Goal: Task Accomplishment & Management: Manage account settings

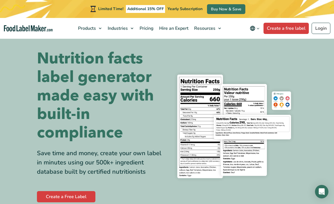
click at [318, 30] on link "Login" at bounding box center [321, 28] width 19 height 11
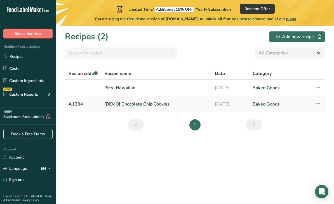
scroll to position [18, 0]
click at [13, 159] on link "Account" at bounding box center [28, 157] width 56 height 10
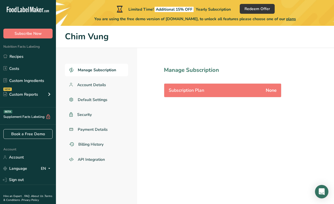
click at [22, 35] on span "Subscribe Now" at bounding box center [28, 34] width 27 height 6
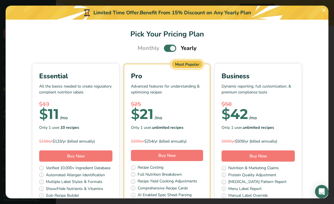
click at [167, 45] on span "Pick Your Pricing Plan Modal" at bounding box center [170, 48] width 12 height 7
click at [167, 46] on input "Pick Your Pricing Plan Modal" at bounding box center [166, 48] width 4 height 4
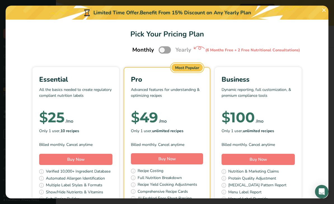
click at [163, 46] on span "Pick Your Pricing Plan Modal" at bounding box center [165, 49] width 12 height 7
click at [162, 48] on input "Pick Your Pricing Plan Modal" at bounding box center [161, 50] width 4 height 4
checkbox input "true"
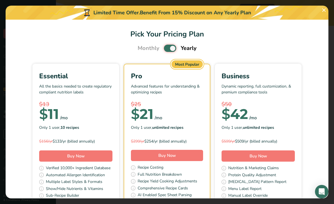
scroll to position [18, 0]
